Goal: Task Accomplishment & Management: Manage account settings

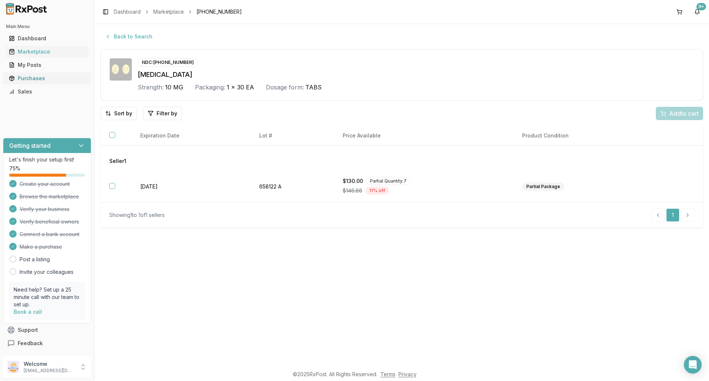
click at [47, 77] on div "Purchases" at bounding box center [47, 78] width 76 height 7
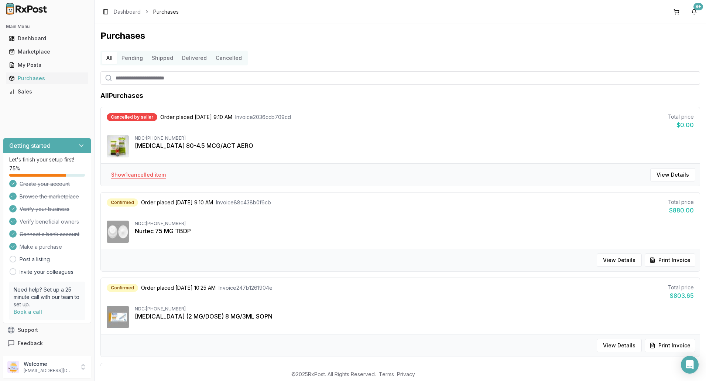
click at [156, 176] on button "Show 1 cancelled item" at bounding box center [138, 174] width 66 height 13
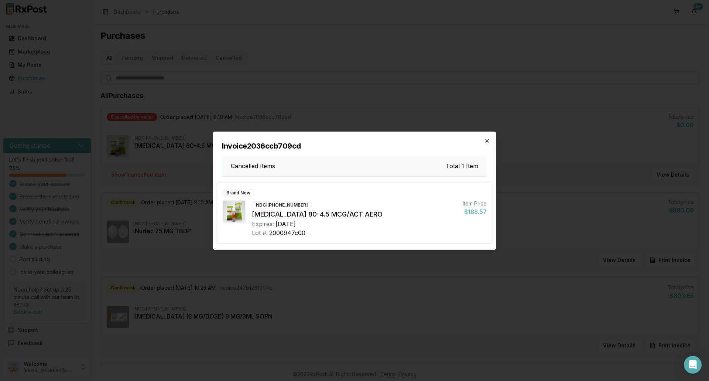
click at [490, 140] on icon "button" at bounding box center [487, 141] width 6 height 6
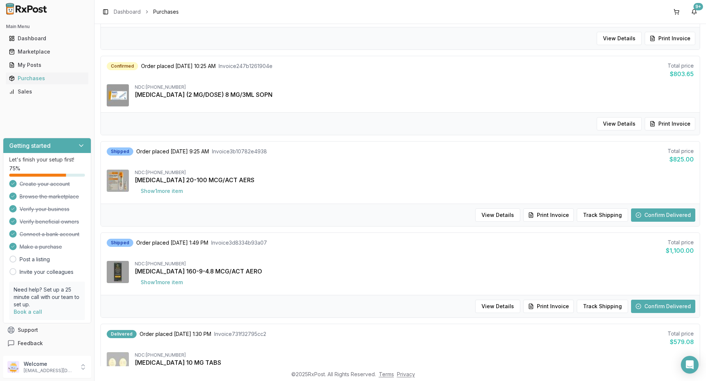
scroll to position [332, 0]
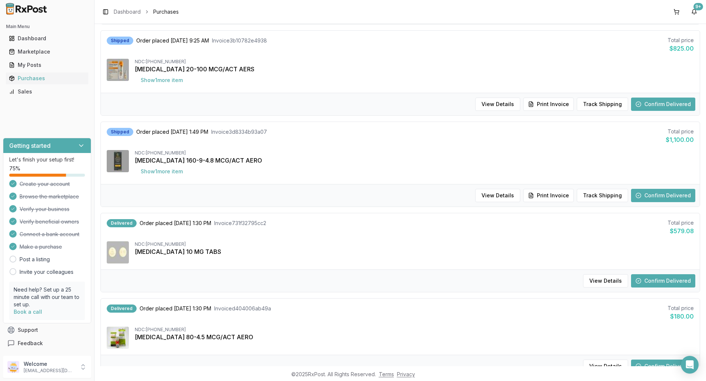
click at [643, 281] on button "Confirm Delivered" at bounding box center [663, 280] width 64 height 13
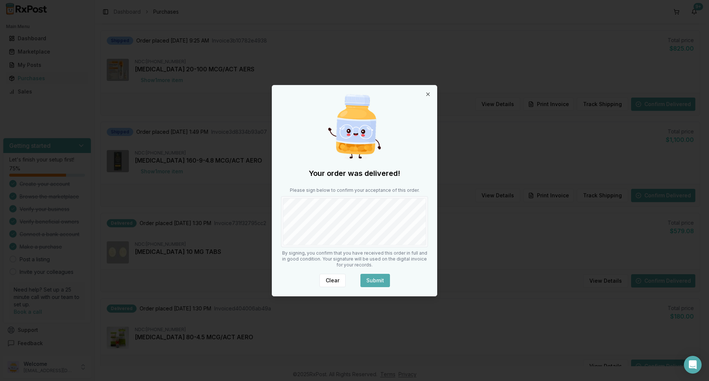
click at [452, 226] on body "Main Menu Dashboard Marketplace My Posts Purchases Sales Getting started Let's …" at bounding box center [353, 190] width 706 height 381
click at [380, 278] on button "Submit" at bounding box center [376, 280] width 30 height 13
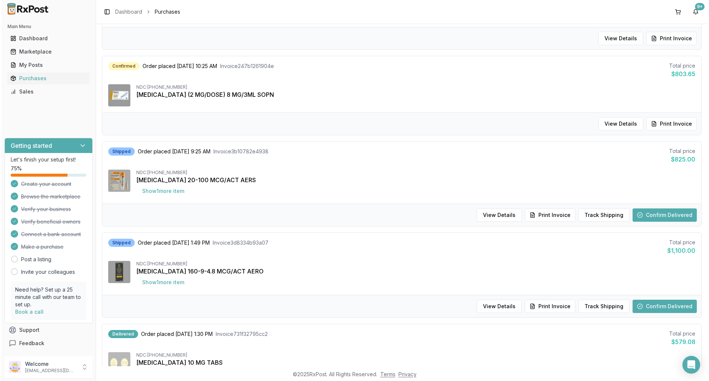
scroll to position [0, 0]
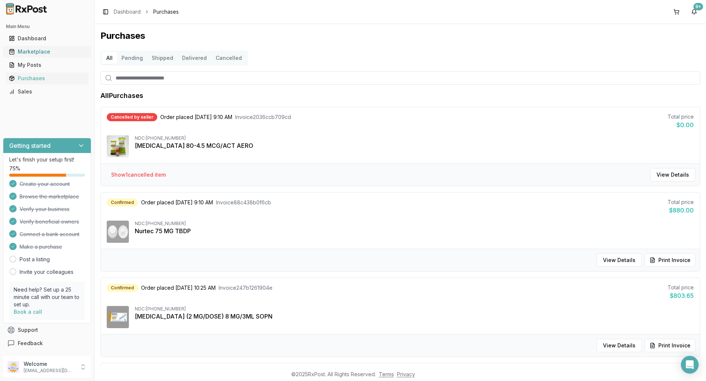
drag, startPoint x: 66, startPoint y: 52, endPoint x: 74, endPoint y: 51, distance: 7.5
click at [66, 52] on div "Marketplace" at bounding box center [47, 51] width 76 height 7
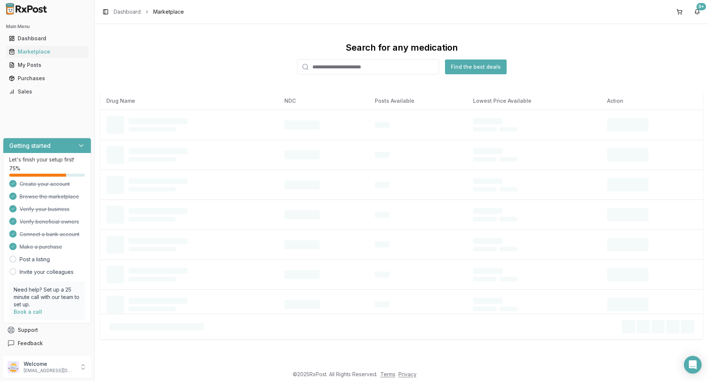
click at [357, 69] on input "search" at bounding box center [368, 66] width 142 height 15
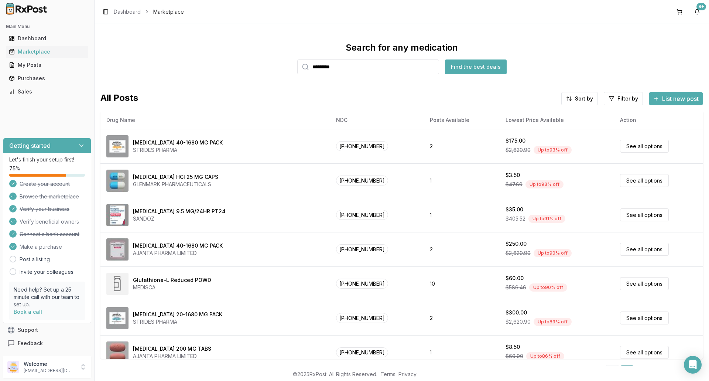
type input "*********"
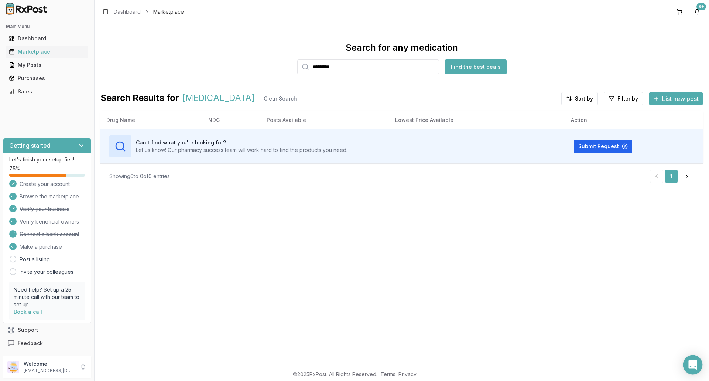
click at [686, 370] on div "Open Intercom Messenger" at bounding box center [693, 365] width 20 height 20
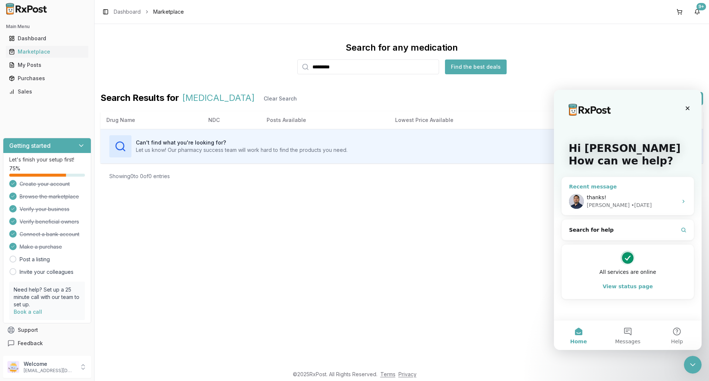
click at [615, 188] on div "thanks! [PERSON_NAME] • [DATE]" at bounding box center [628, 201] width 132 height 27
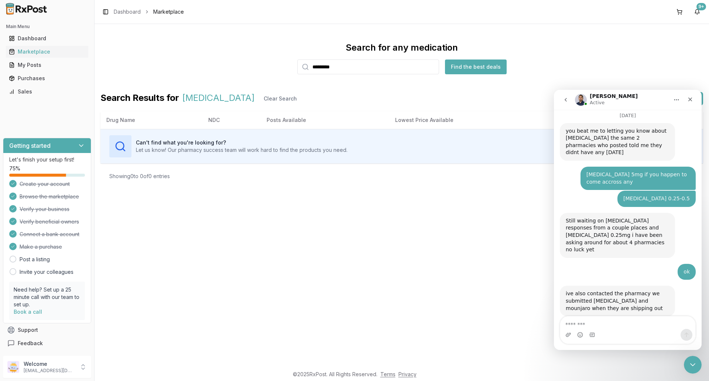
click at [622, 322] on textarea "Message…" at bounding box center [627, 322] width 135 height 13
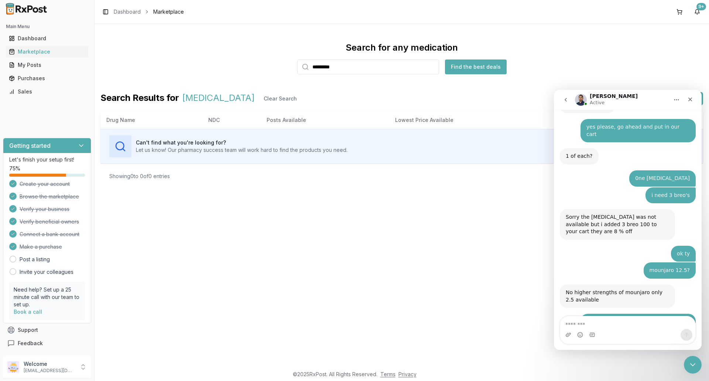
scroll to position [5477, 0]
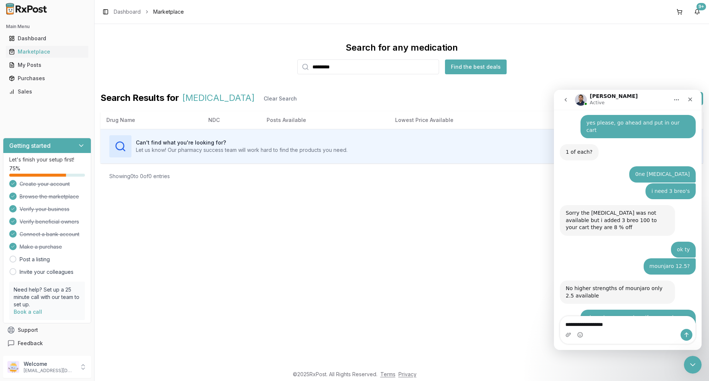
type textarea "**********"
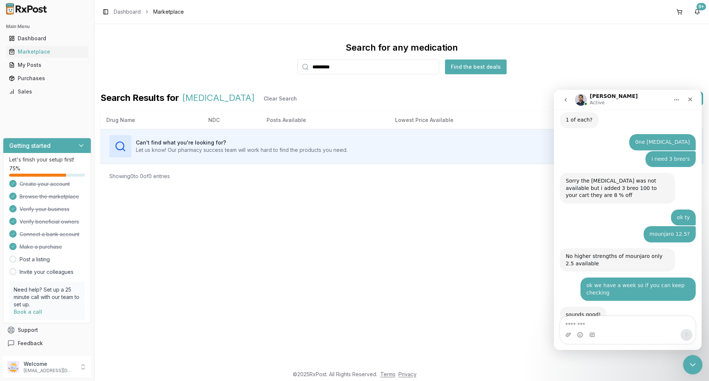
scroll to position [5537, 0]
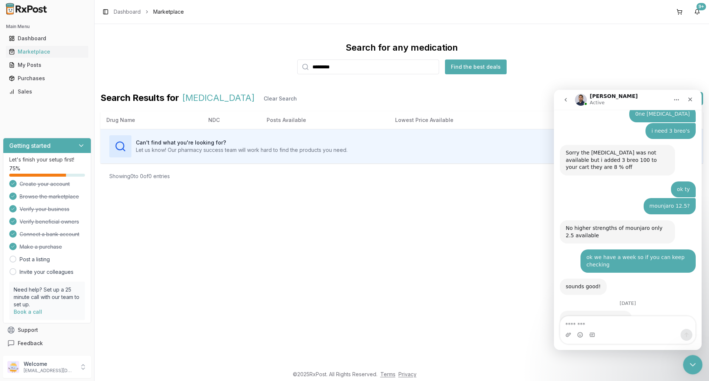
click at [692, 362] on icon "Close Intercom Messenger" at bounding box center [691, 363] width 9 height 9
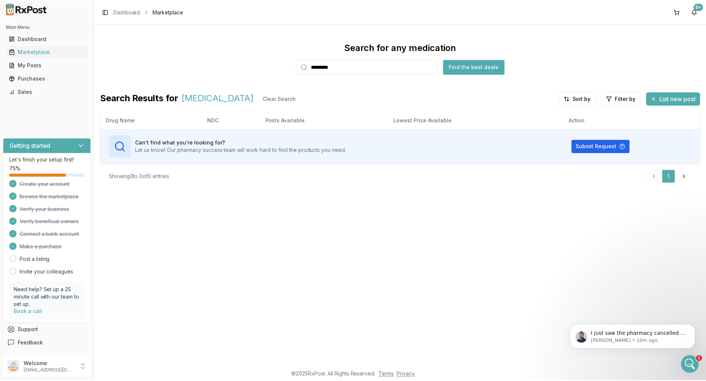
scroll to position [0, 0]
click at [40, 75] on div "Purchases" at bounding box center [47, 78] width 76 height 7
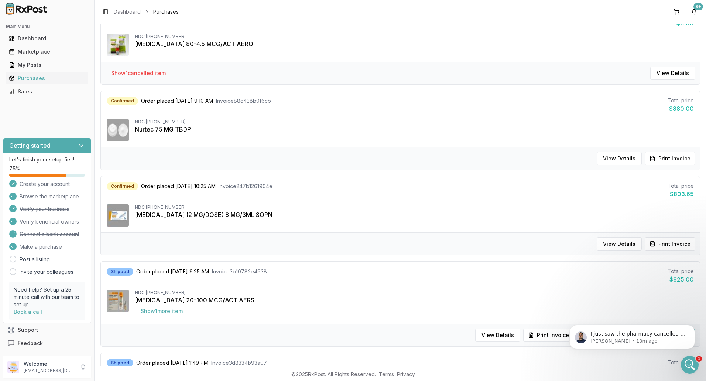
scroll to position [148, 0]
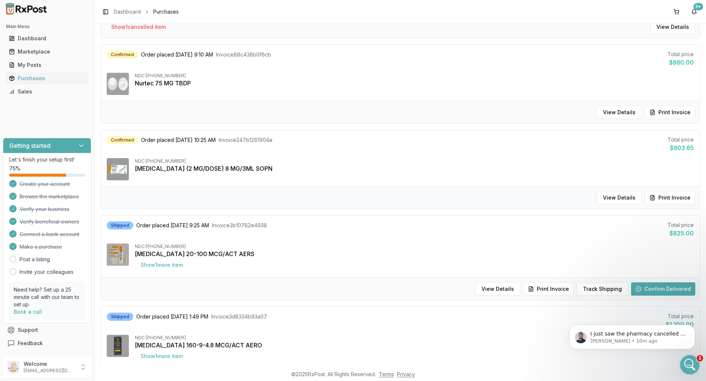
click at [686, 363] on icon "Open Intercom Messenger" at bounding box center [689, 364] width 12 height 12
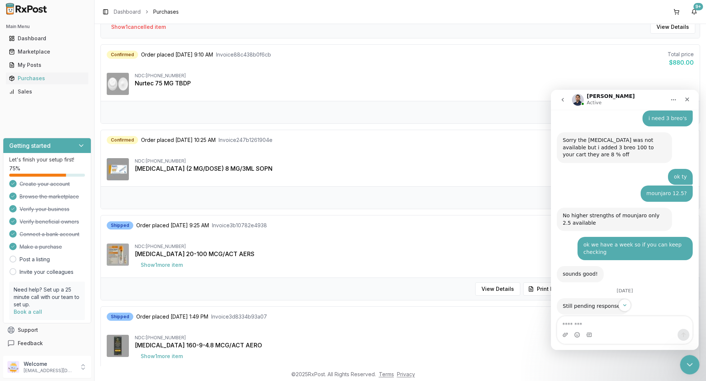
scroll to position [5568, 0]
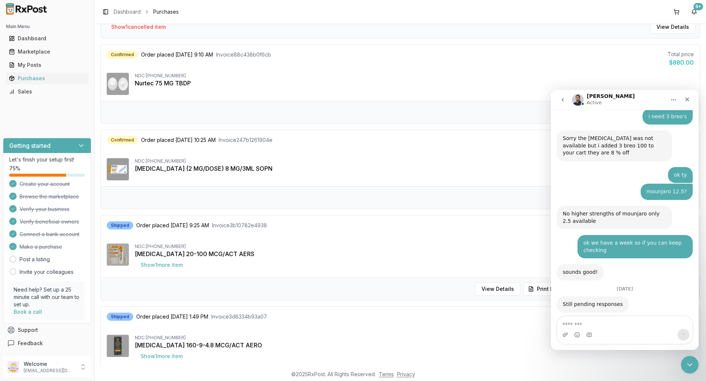
click at [628, 324] on textarea "Message…" at bounding box center [624, 322] width 135 height 13
type textarea "*******"
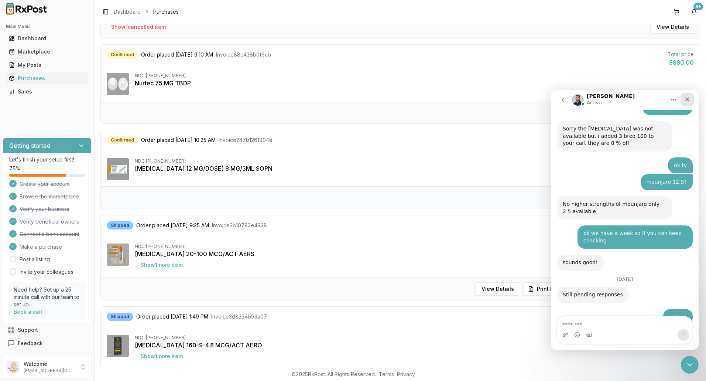
click at [690, 98] on icon "Close" at bounding box center [687, 99] width 6 height 6
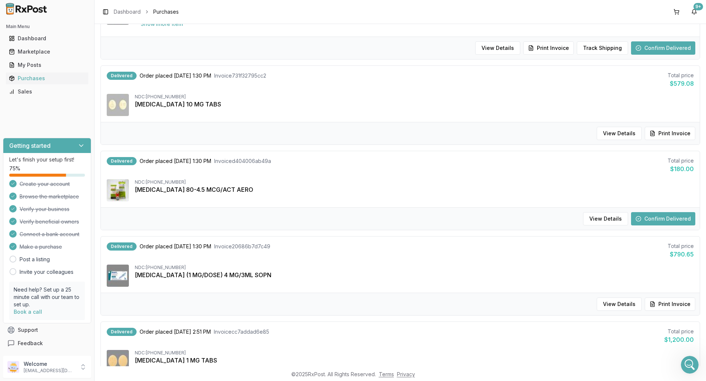
scroll to position [591, 0]
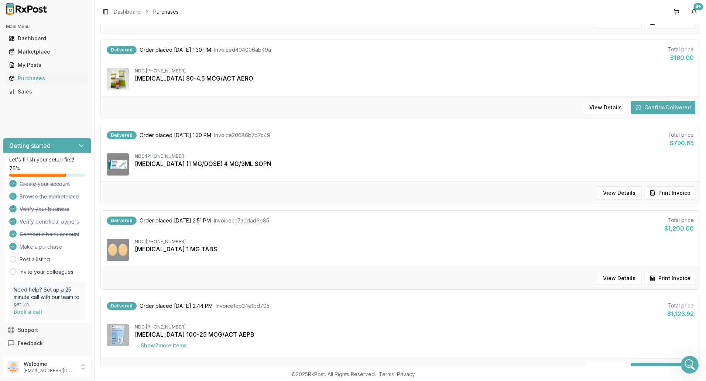
click at [661, 108] on button "Confirm Delivered" at bounding box center [663, 107] width 64 height 13
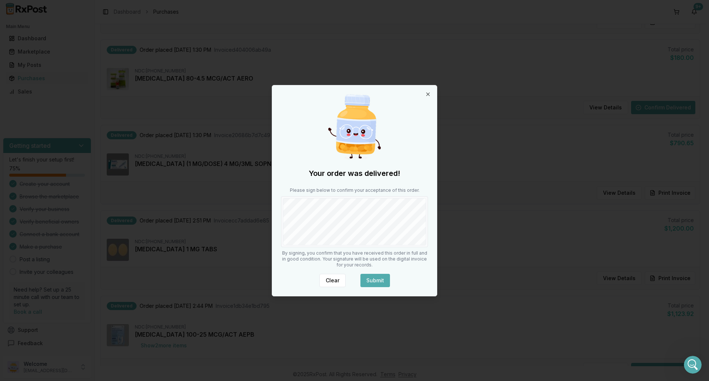
click at [442, 214] on body "Main Menu Dashboard Marketplace My Posts Purchases Sales Getting started Let's …" at bounding box center [353, 190] width 706 height 381
click at [374, 278] on button "Submit" at bounding box center [376, 280] width 30 height 13
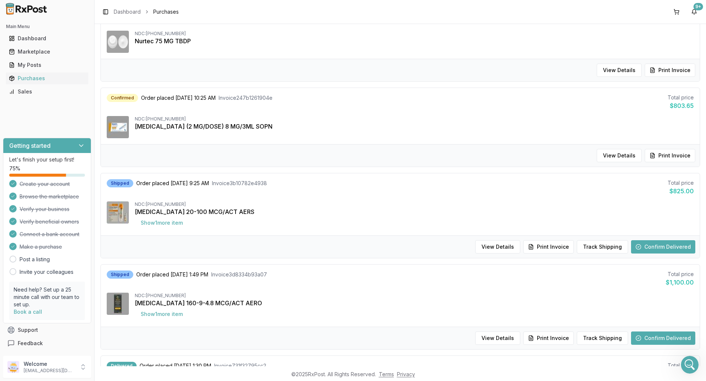
scroll to position [259, 0]
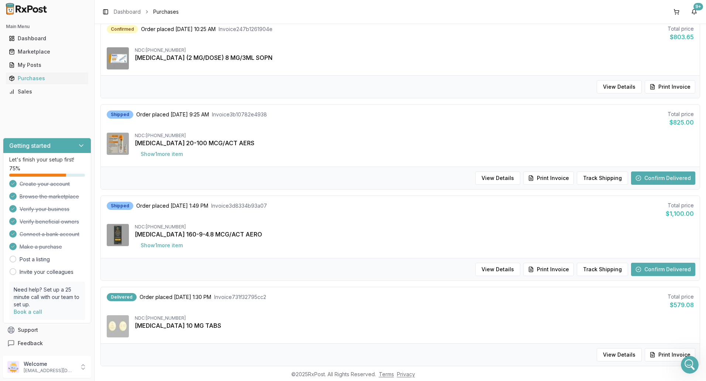
click at [655, 267] on button "Confirm Delivered" at bounding box center [663, 269] width 64 height 13
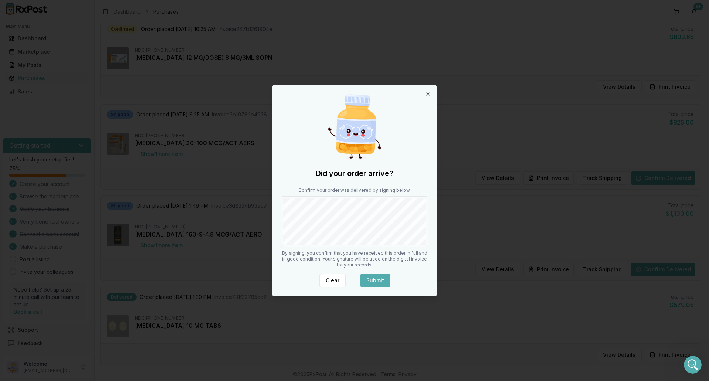
click at [432, 224] on div "Did your order arrive? Confirm your order was delivered by signing below. By si…" at bounding box center [354, 190] width 165 height 211
click at [379, 283] on button "Submit" at bounding box center [376, 280] width 30 height 13
